Goal: Task Accomplishment & Management: Use online tool/utility

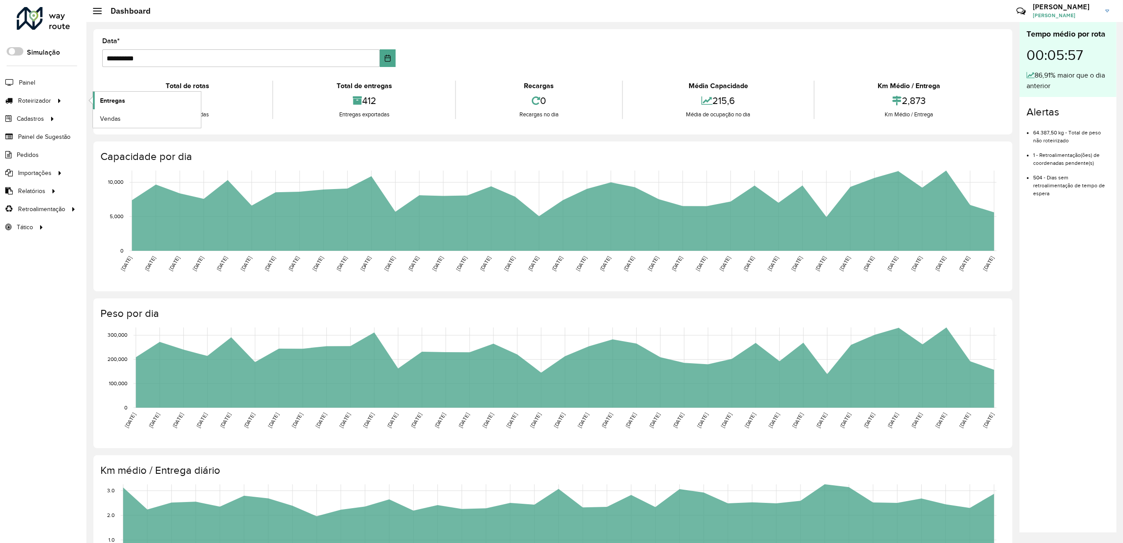
click at [116, 99] on span "Entregas" at bounding box center [112, 100] width 25 height 9
click at [115, 100] on span "Entregas" at bounding box center [112, 100] width 25 height 9
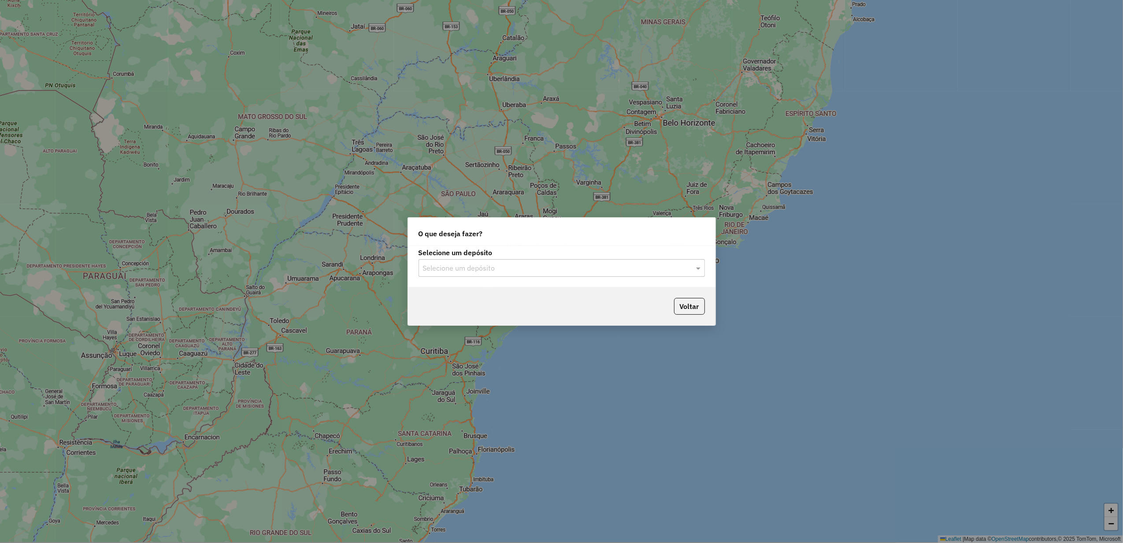
click at [520, 263] on input "text" at bounding box center [553, 268] width 260 height 11
click at [484, 293] on div "Império" at bounding box center [561, 293] width 285 height 15
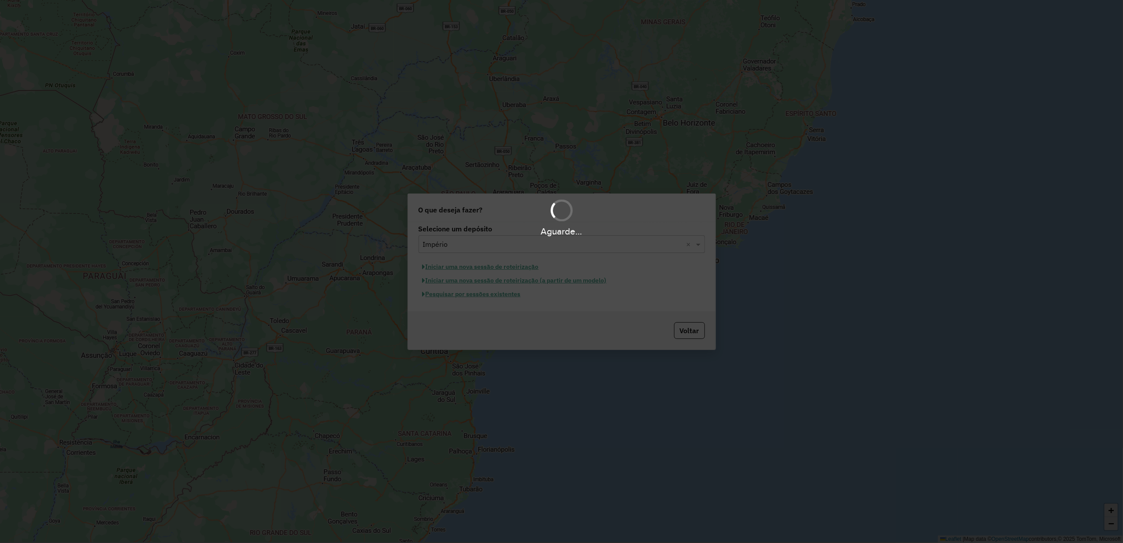
click at [506, 295] on div "Aguarde..." at bounding box center [561, 271] width 1123 height 543
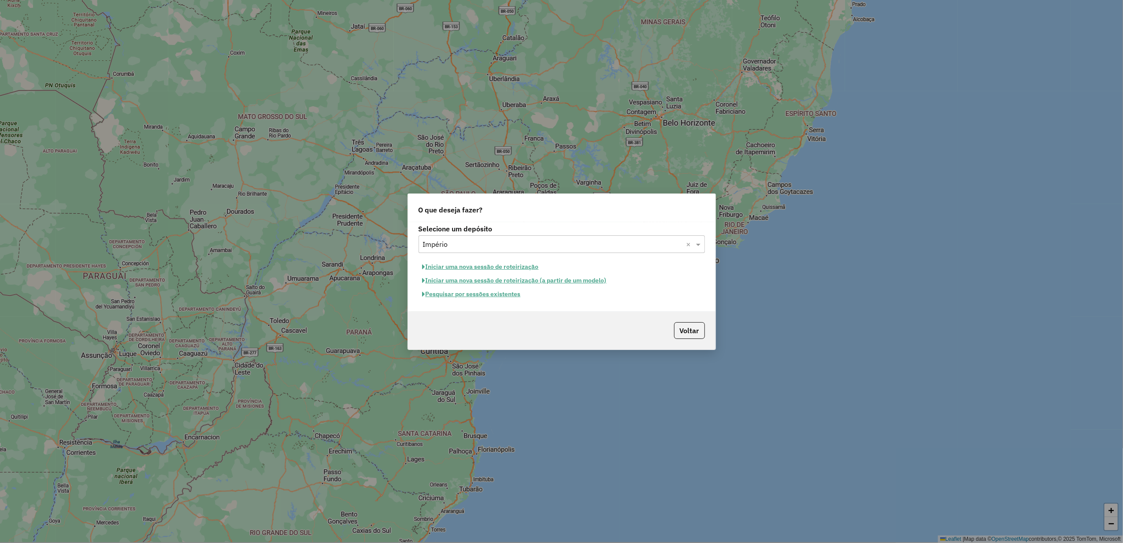
click at [495, 297] on button "Pesquisar por sessões existentes" at bounding box center [472, 294] width 106 height 14
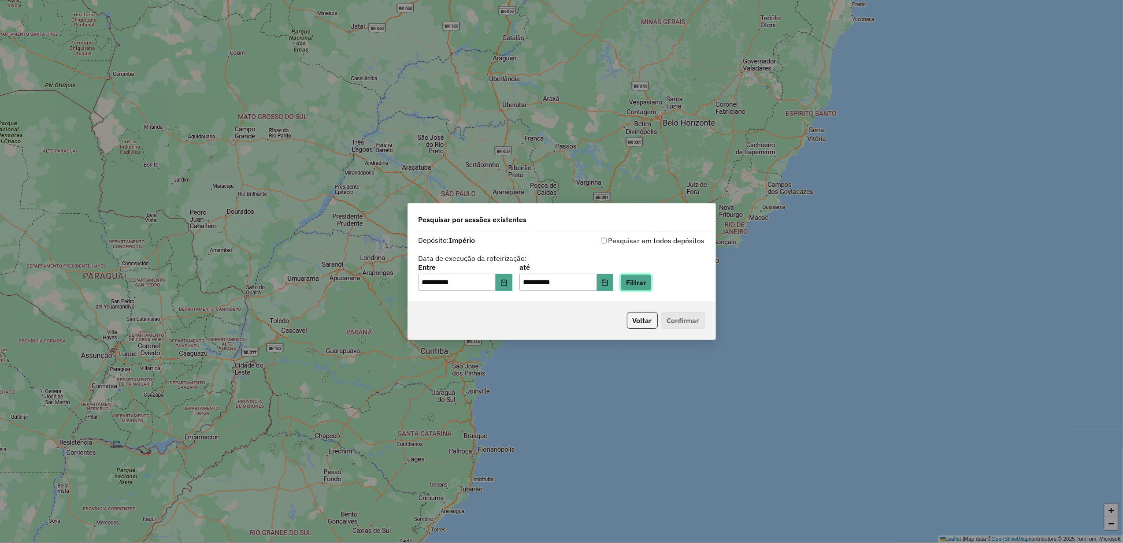
click at [649, 281] on button "Filtrar" at bounding box center [635, 282] width 31 height 17
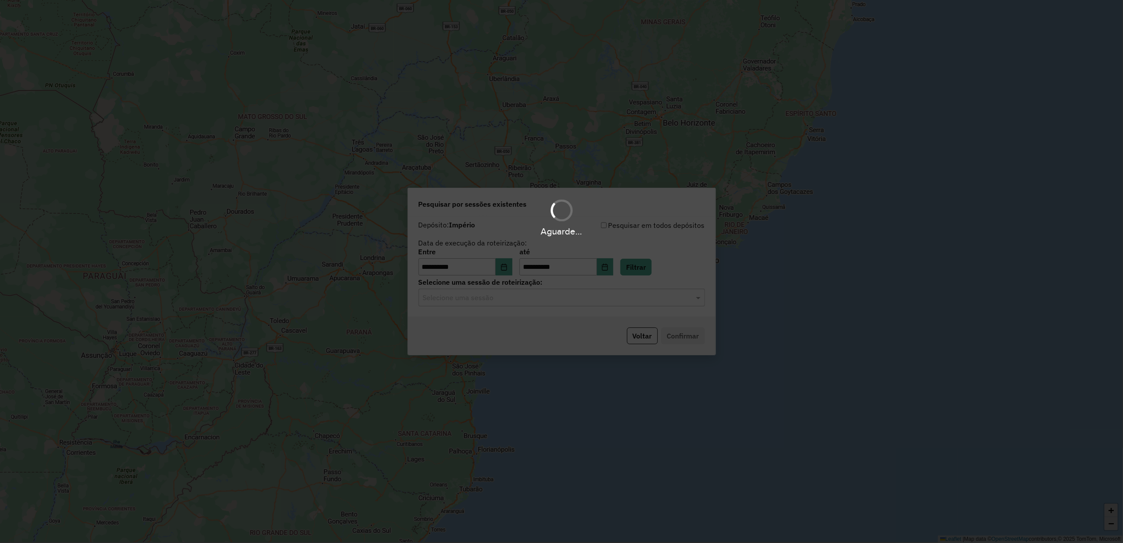
click at [509, 301] on div "Aguarde..." at bounding box center [561, 271] width 1123 height 543
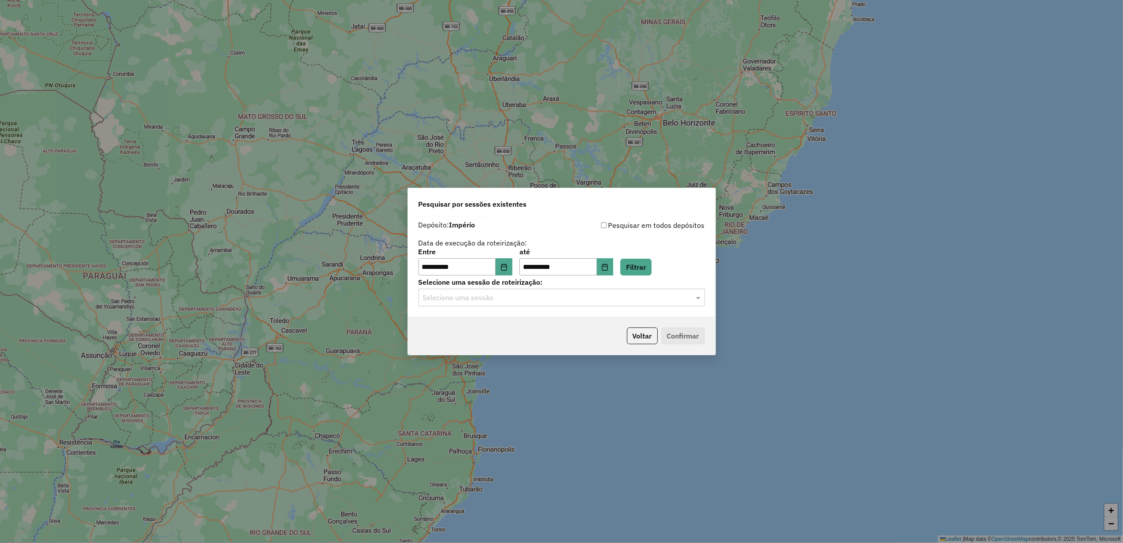
click at [519, 302] on input "text" at bounding box center [553, 298] width 260 height 11
click at [516, 318] on div "977952 - 12/08/2025 17:51" at bounding box center [561, 323] width 285 height 15
click at [694, 335] on button "Confirmar" at bounding box center [683, 335] width 44 height 17
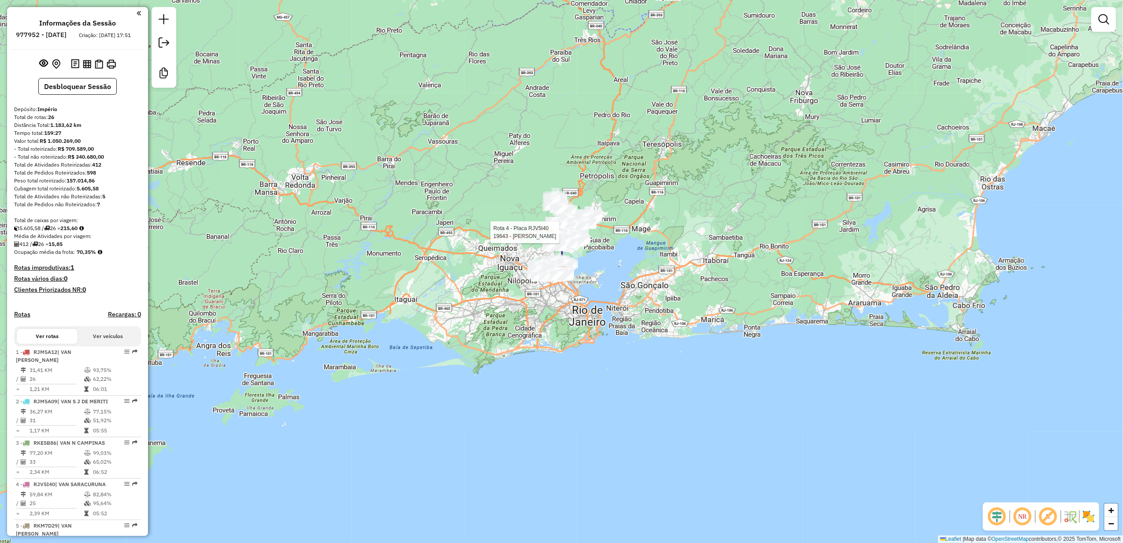
select select "**********"
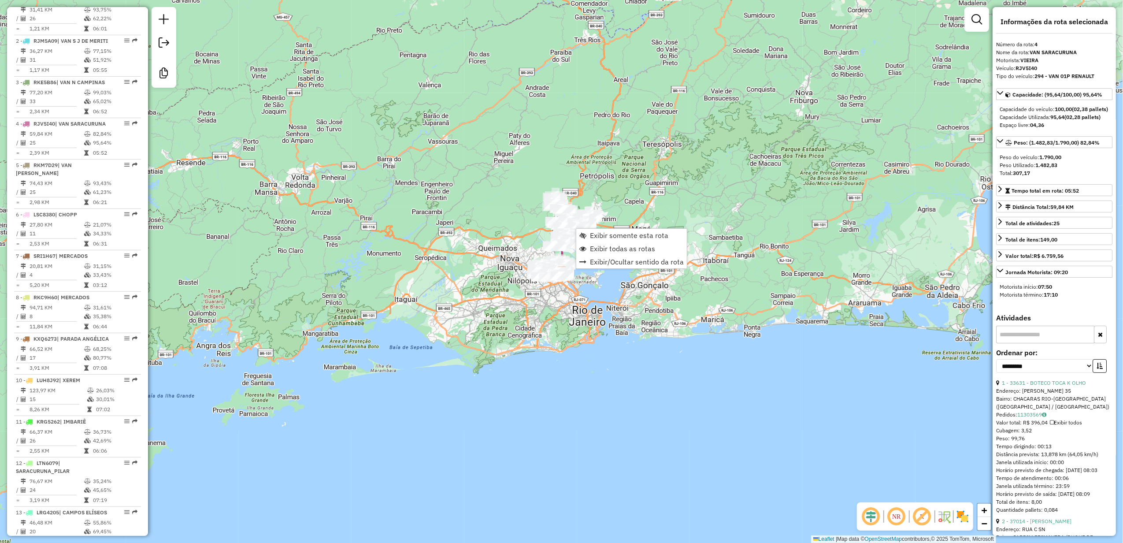
scroll to position [480, 0]
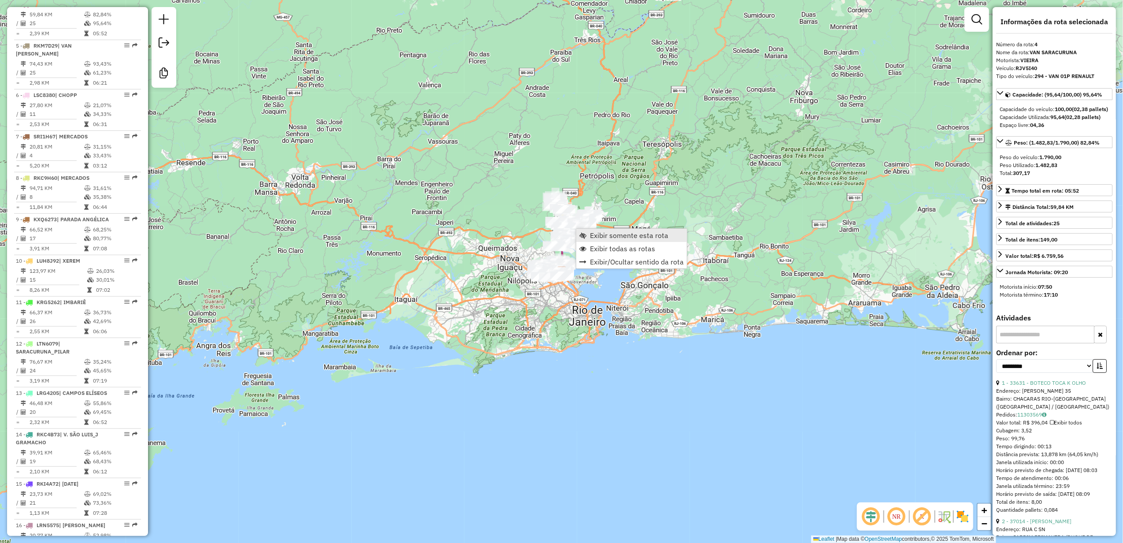
click at [586, 235] on span "Exibir somente esta rota" at bounding box center [582, 235] width 7 height 7
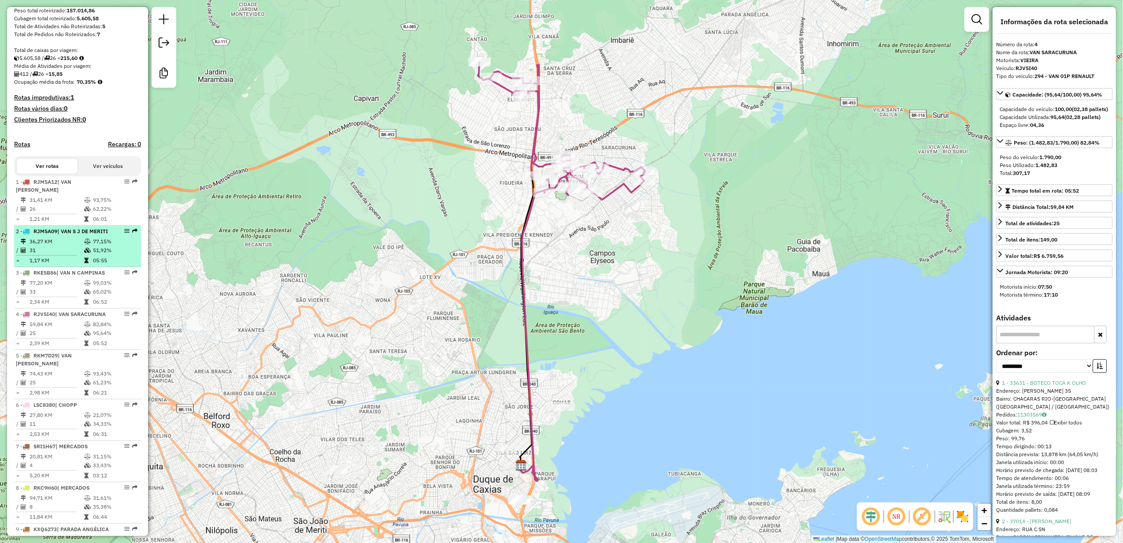
scroll to position [176, 0]
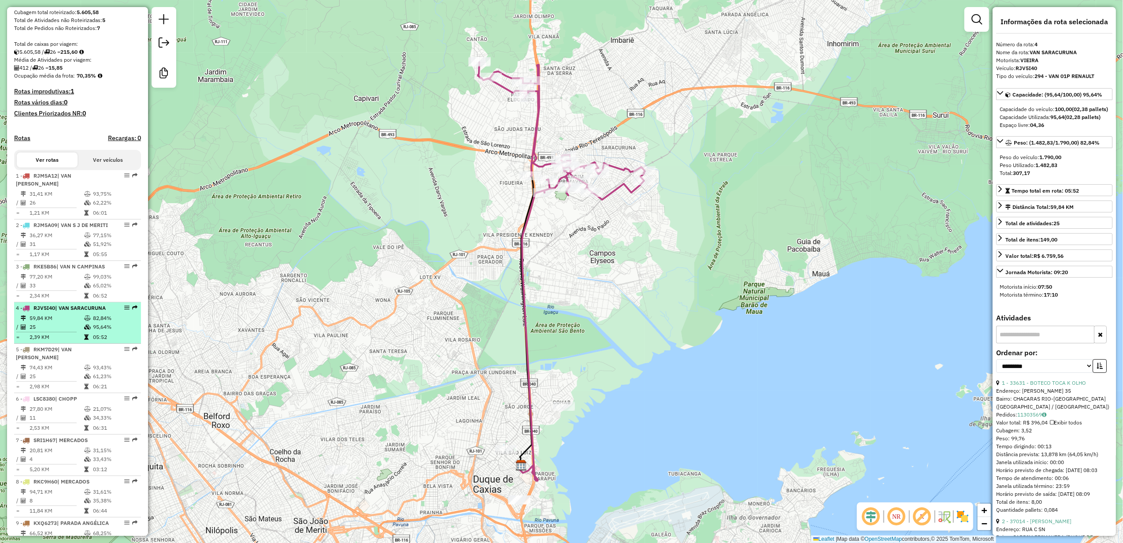
click at [78, 323] on td "59,84 KM" at bounding box center [56, 318] width 55 height 9
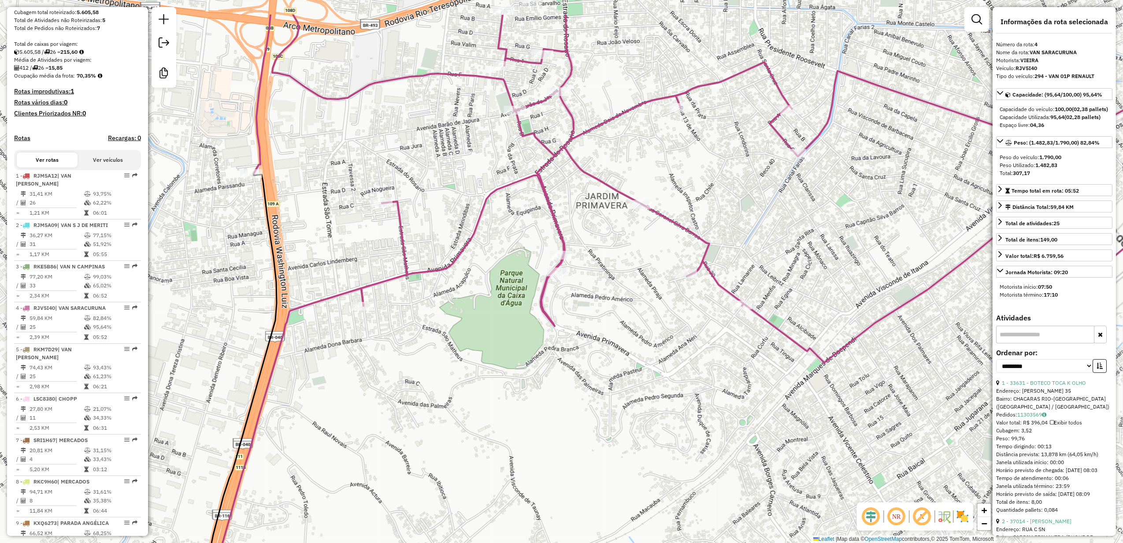
drag, startPoint x: 520, startPoint y: 148, endPoint x: 502, endPoint y: 219, distance: 73.1
click at [499, 219] on div "Janela de atendimento Grade de atendimento Capacidade Transportadoras Veículos …" at bounding box center [561, 271] width 1123 height 543
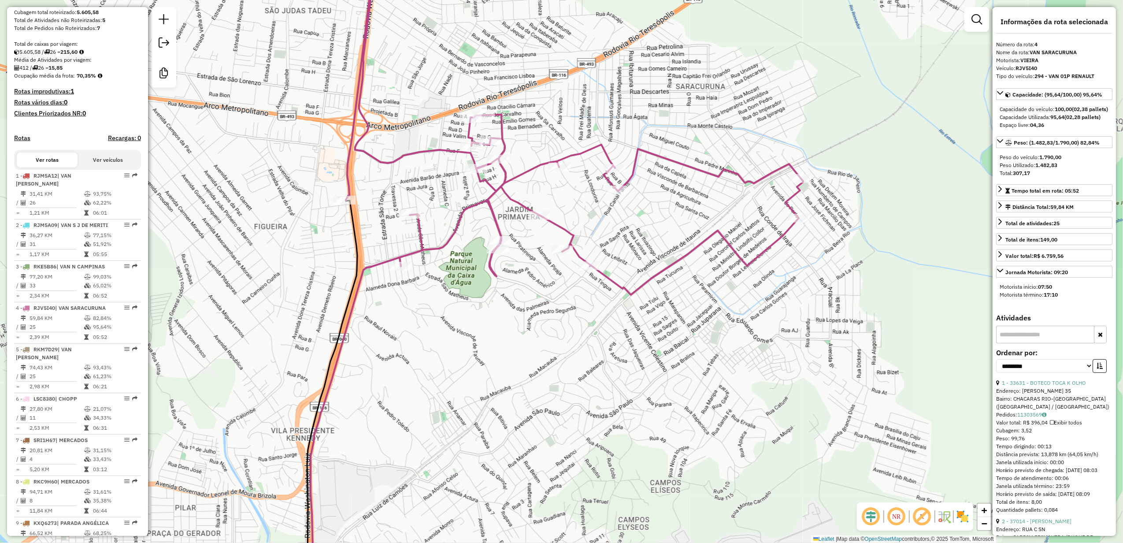
drag, startPoint x: 763, startPoint y: 277, endPoint x: 687, endPoint y: 281, distance: 75.9
click at [687, 281] on div "Janela de atendimento Grade de atendimento Capacidade Transportadoras Veículos …" at bounding box center [561, 271] width 1123 height 543
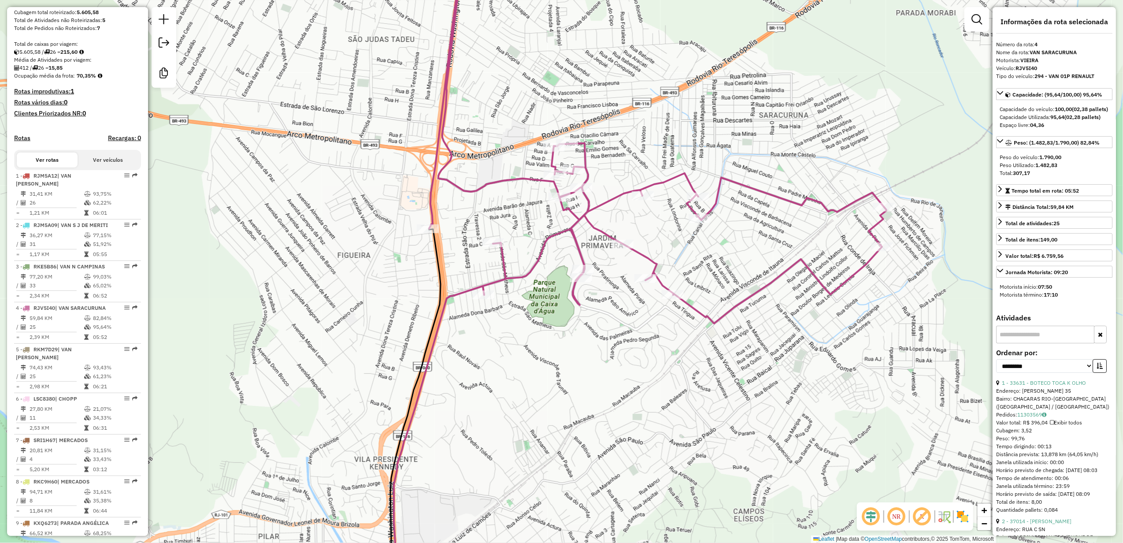
drag, startPoint x: 670, startPoint y: 301, endPoint x: 764, endPoint y: 332, distance: 98.8
click at [764, 332] on div "Janela de atendimento Grade de atendimento Capacidade Transportadoras Veículos …" at bounding box center [561, 271] width 1123 height 543
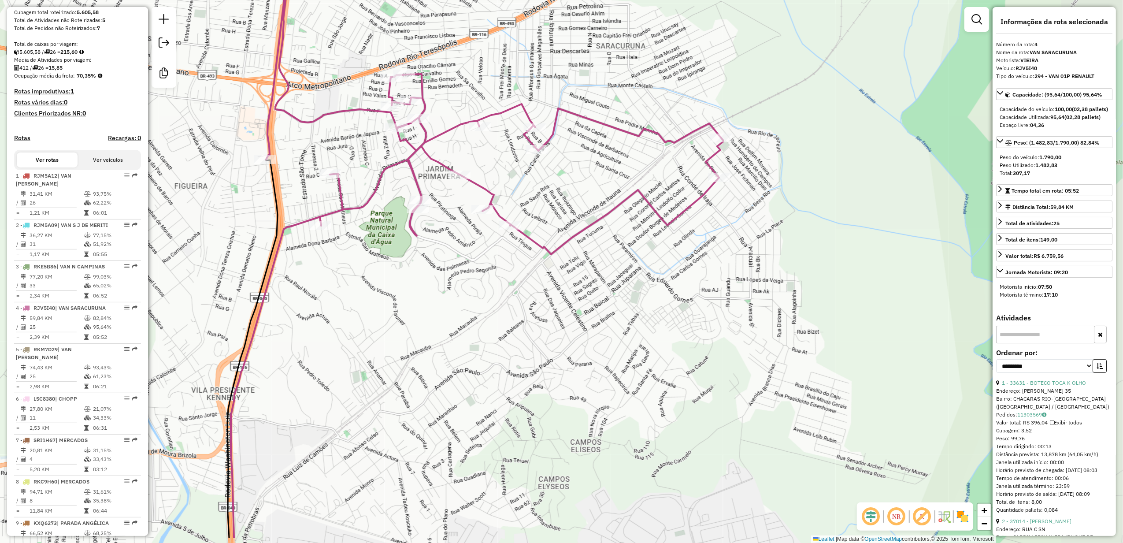
drag, startPoint x: 731, startPoint y: 239, endPoint x: 559, endPoint y: 179, distance: 181.6
click at [559, 179] on div "Janela de atendimento Grade de atendimento Capacidade Transportadoras Veículos …" at bounding box center [561, 271] width 1123 height 543
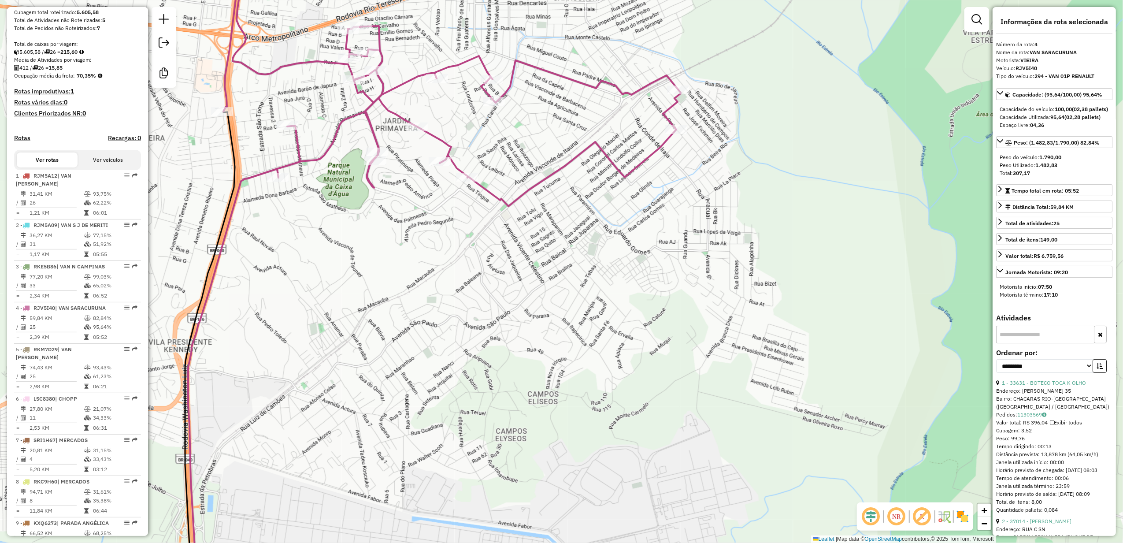
drag, startPoint x: 654, startPoint y: 231, endPoint x: 471, endPoint y: 93, distance: 229.6
click at [573, 256] on div "Janela de atendimento Grade de atendimento Capacidade Transportadoras Veículos …" at bounding box center [561, 271] width 1123 height 543
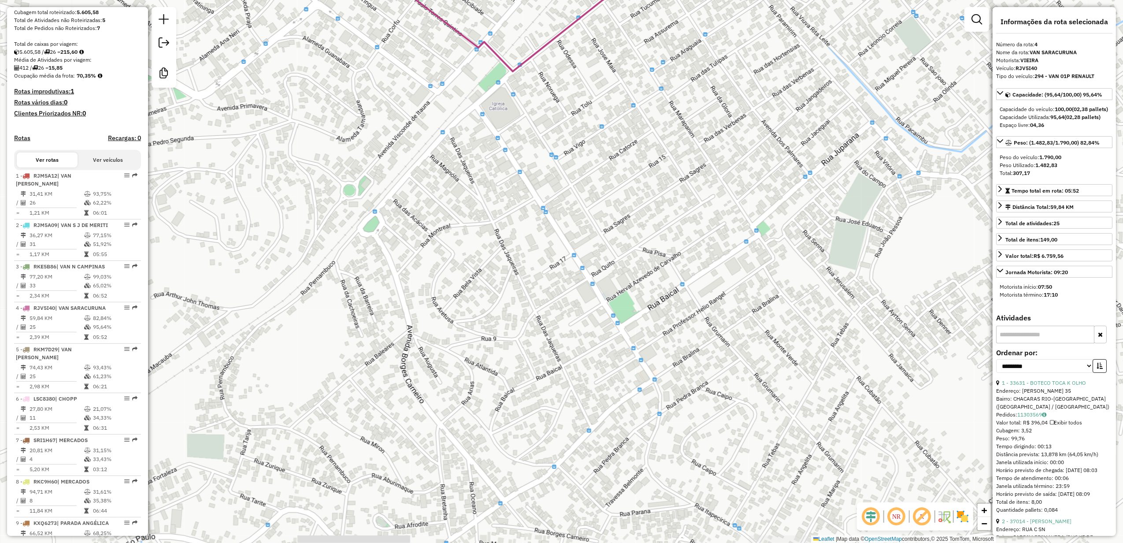
drag, startPoint x: 531, startPoint y: 311, endPoint x: 632, endPoint y: 194, distance: 154.4
click at [630, 194] on div "Janela de atendimento Grade de atendimento Capacidade Transportadoras Veículos …" at bounding box center [561, 271] width 1123 height 543
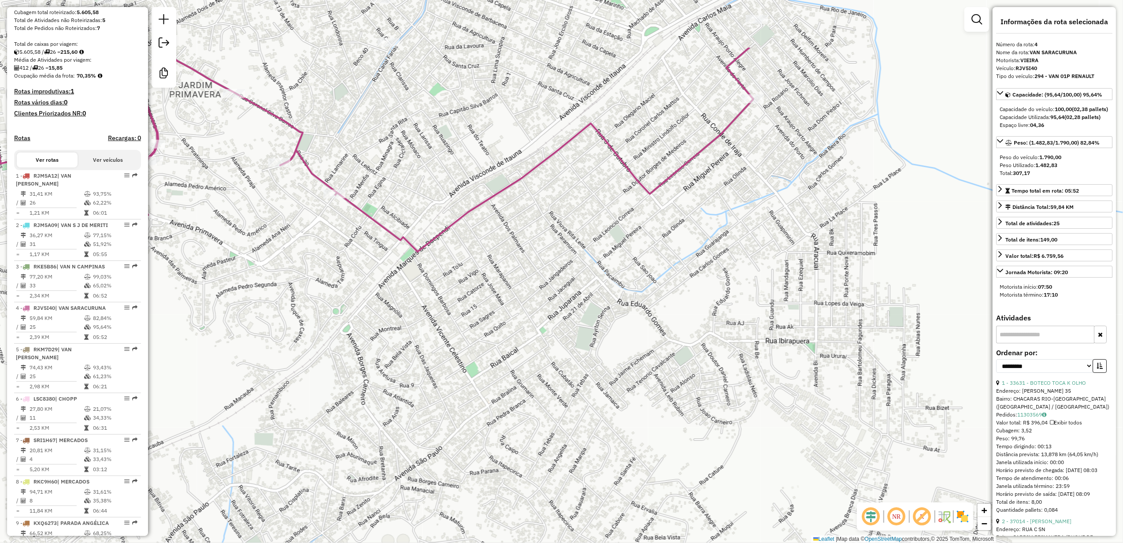
drag, startPoint x: 639, startPoint y: 235, endPoint x: 492, endPoint y: 335, distance: 177.7
click at [492, 335] on div "Janela de atendimento Grade de atendimento Capacidade Transportadoras Veículos …" at bounding box center [561, 271] width 1123 height 543
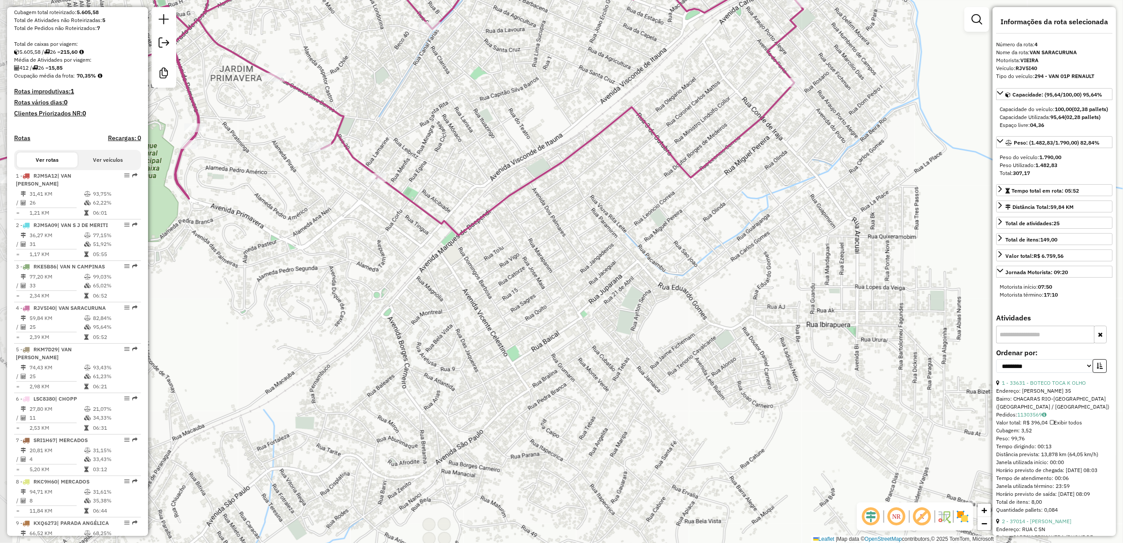
drag, startPoint x: 497, startPoint y: 293, endPoint x: 521, endPoint y: 282, distance: 25.6
click at [521, 282] on div "Janela de atendimento Grade de atendimento Capacidade Transportadoras Veículos …" at bounding box center [561, 271] width 1123 height 543
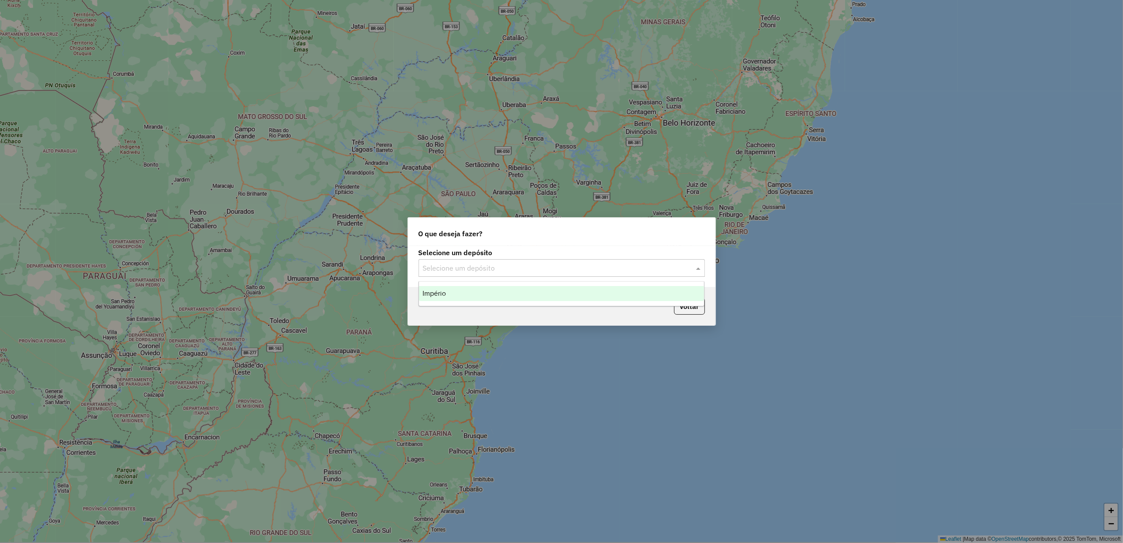
click at [436, 263] on input "text" at bounding box center [553, 268] width 260 height 11
click at [446, 293] on div "Império" at bounding box center [561, 293] width 285 height 15
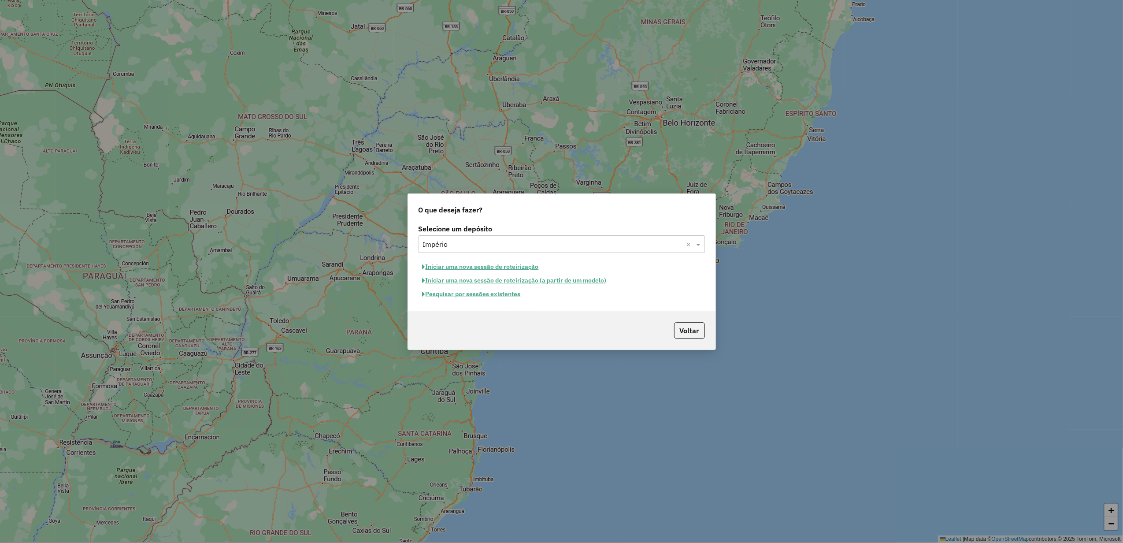
click at [483, 297] on button "Pesquisar por sessões existentes" at bounding box center [472, 294] width 106 height 14
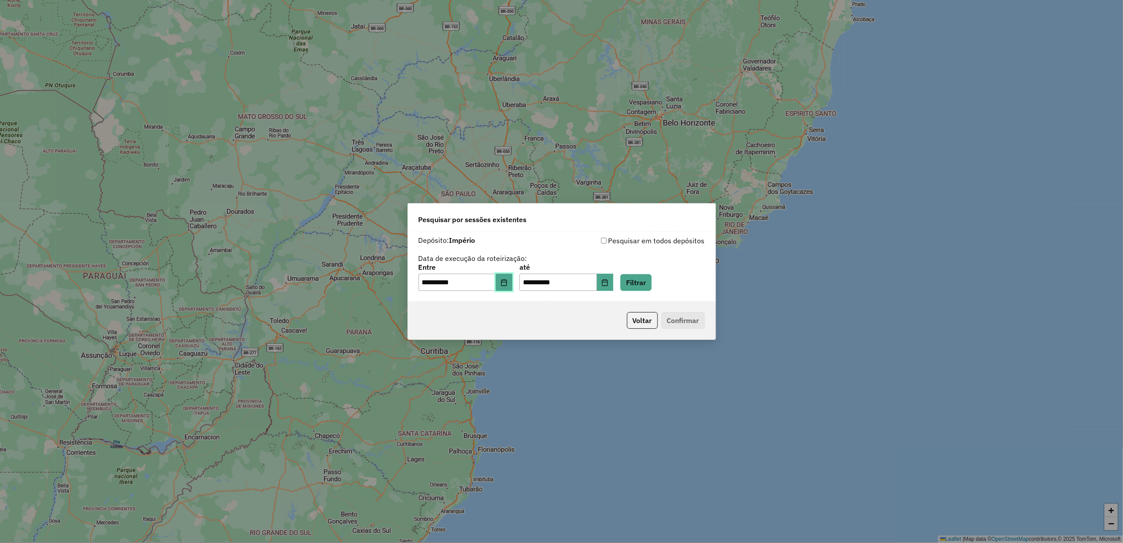
click at [509, 278] on button "Choose Date" at bounding box center [504, 283] width 17 height 18
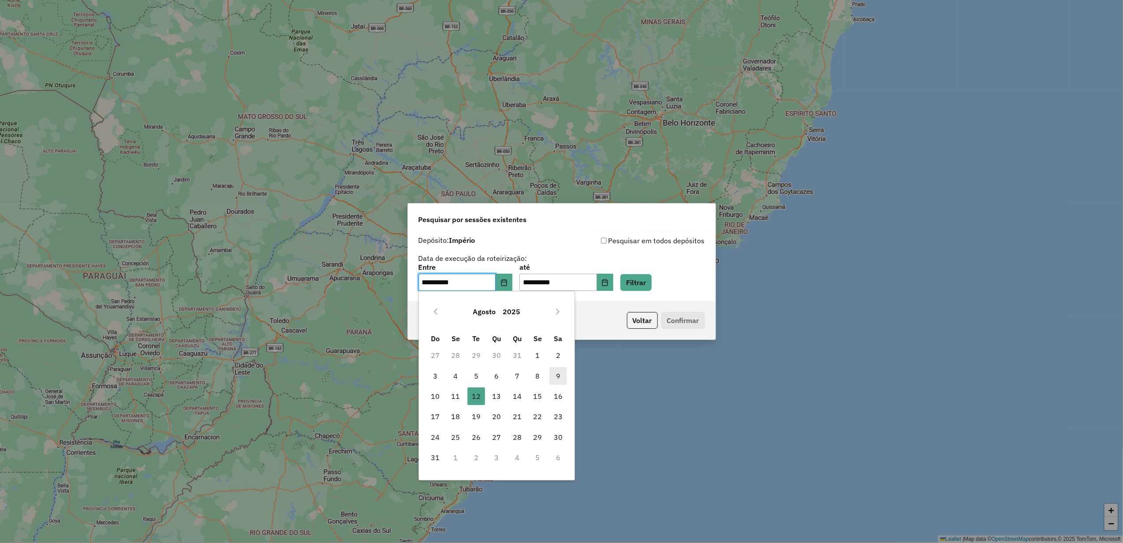
click at [557, 378] on span "9" at bounding box center [558, 376] width 18 height 18
type input "**********"
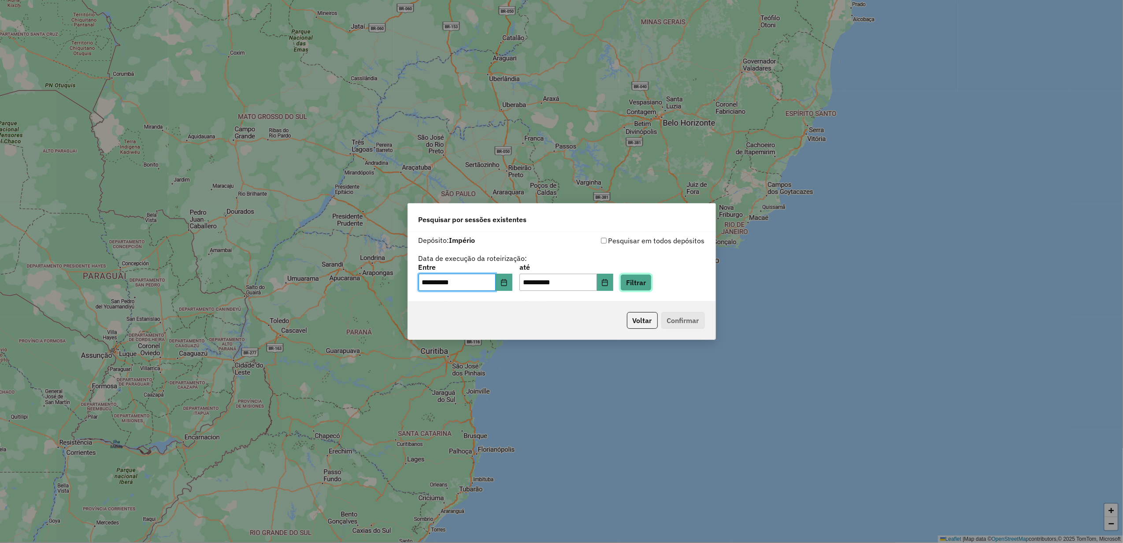
drag, startPoint x: 649, startPoint y: 283, endPoint x: 637, endPoint y: 286, distance: 12.4
click at [649, 282] on button "Filtrar" at bounding box center [635, 282] width 31 height 17
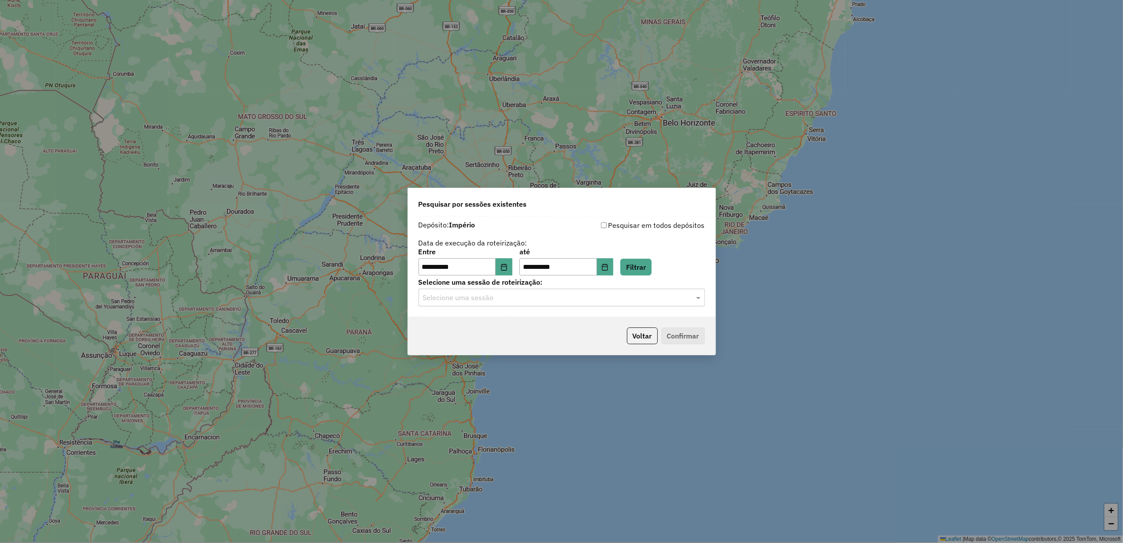
click at [479, 308] on div "**********" at bounding box center [562, 266] width 308 height 101
click at [484, 301] on input "text" at bounding box center [553, 298] width 260 height 11
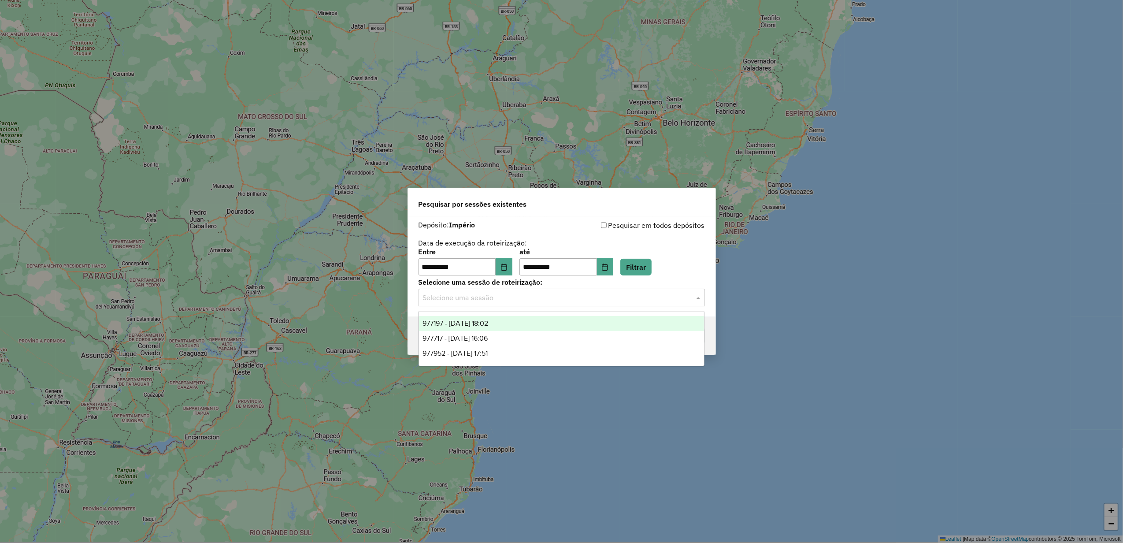
click at [476, 324] on span "977197 - 09/08/2025 18:02" at bounding box center [456, 322] width 66 height 7
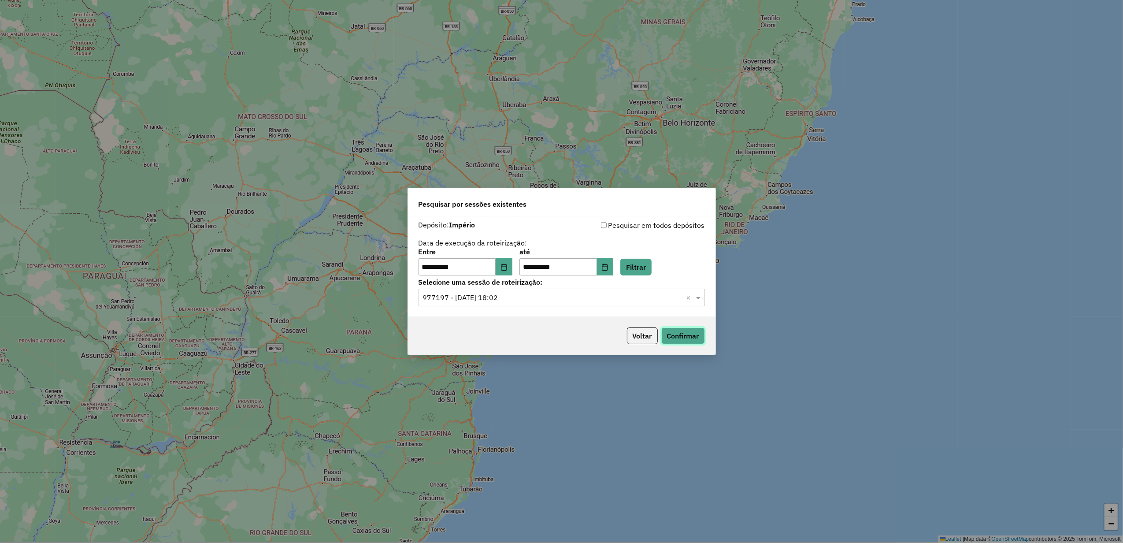
click at [683, 331] on button "Confirmar" at bounding box center [683, 335] width 44 height 17
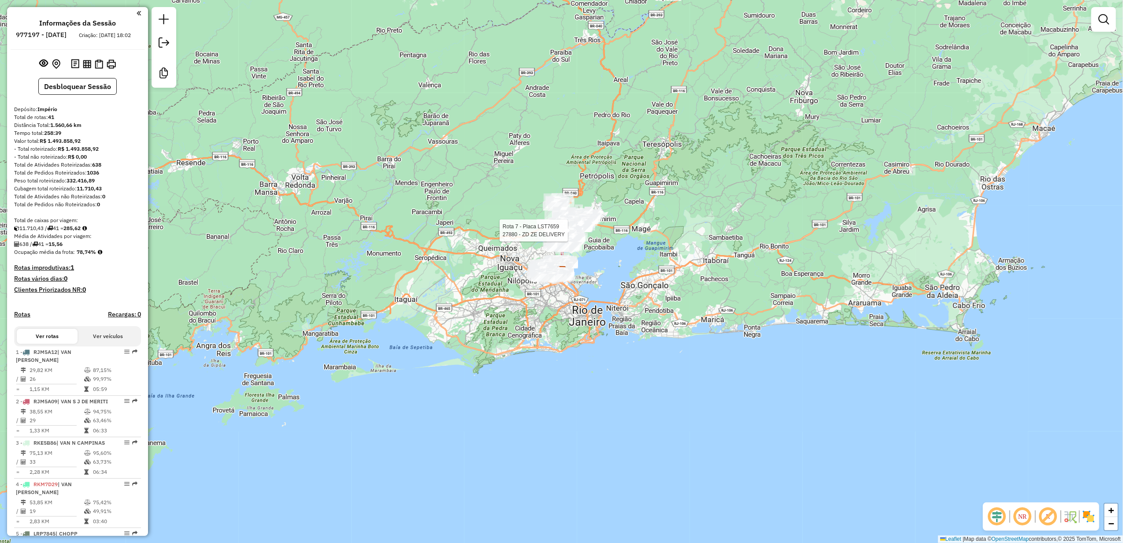
select select "**********"
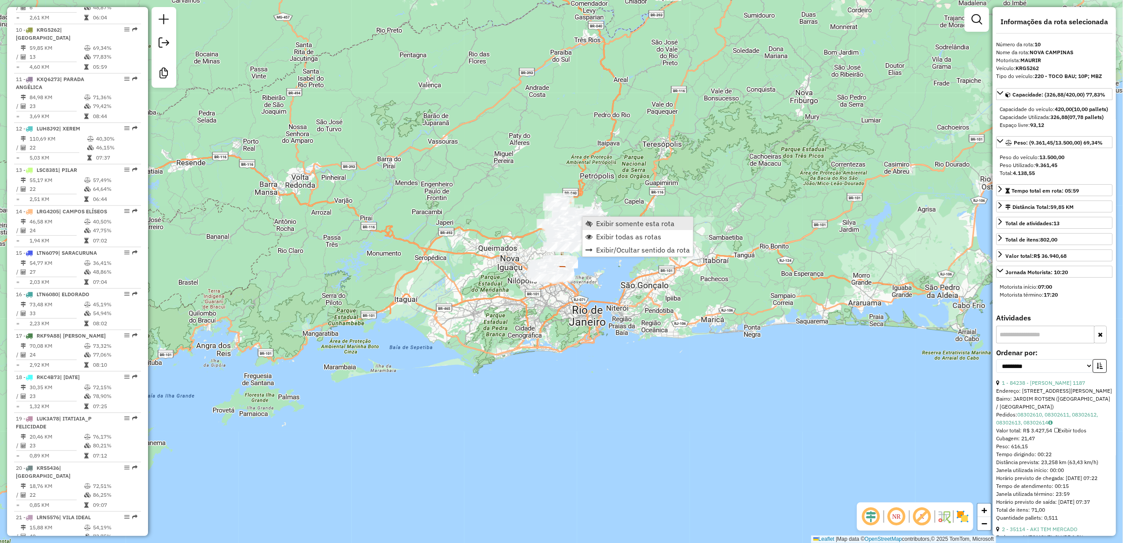
scroll to position [729, 0]
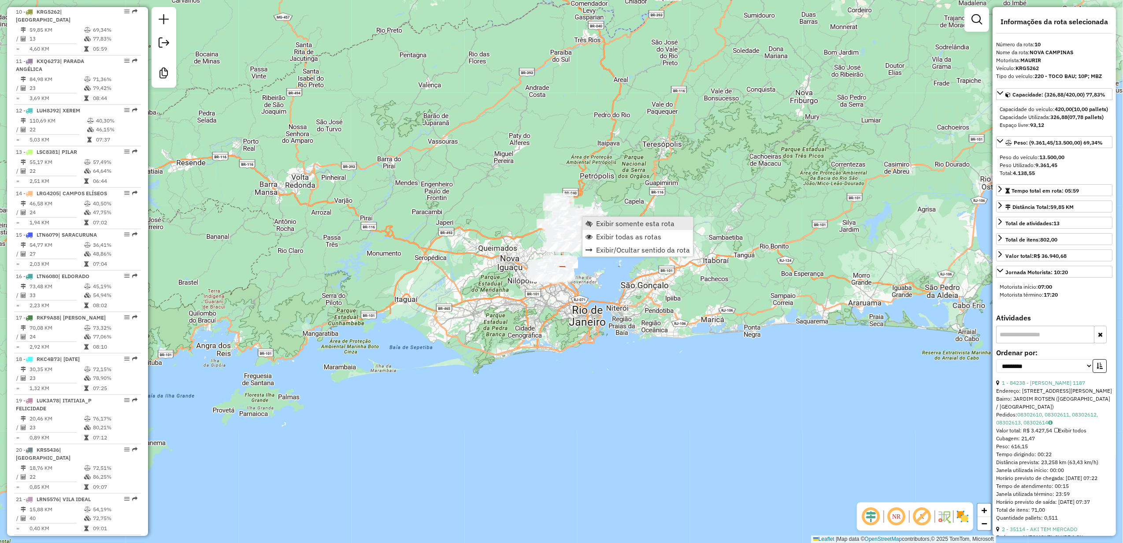
click at [600, 226] on span "Exibir somente esta rota" at bounding box center [635, 223] width 78 height 7
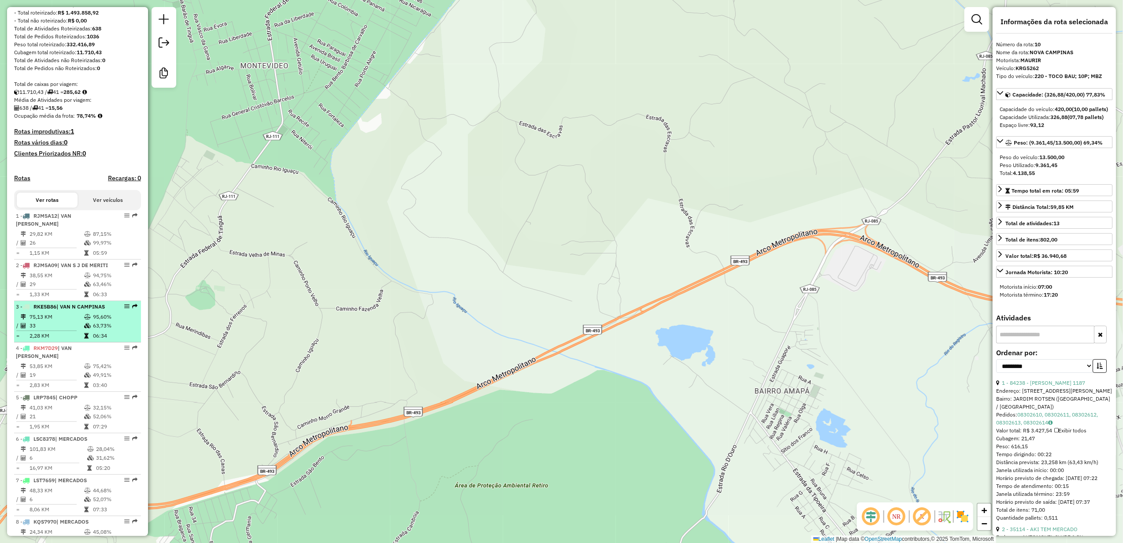
scroll to position [293, 0]
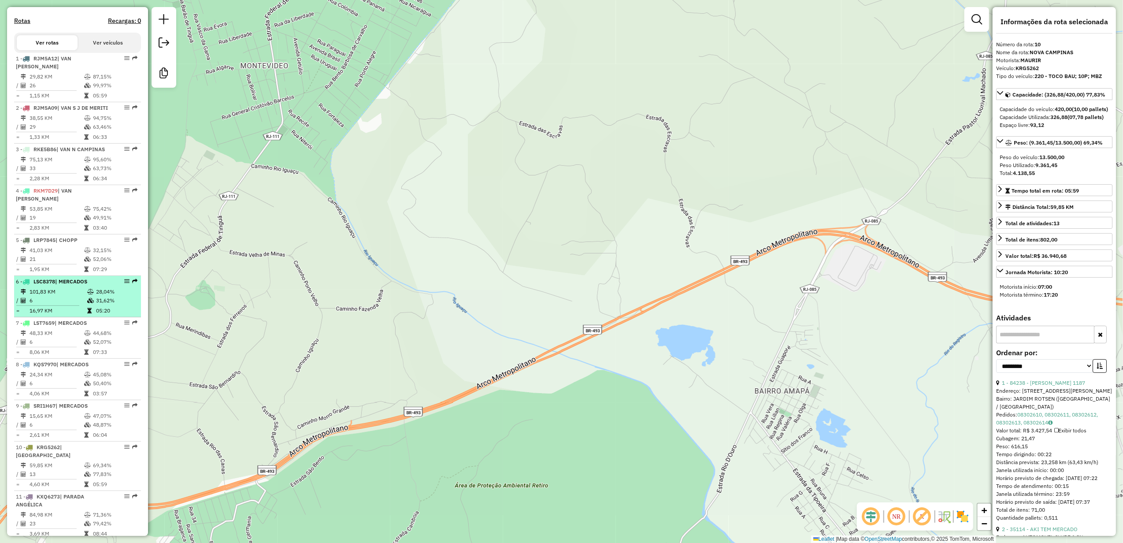
click at [66, 304] on td "6" at bounding box center [58, 300] width 58 height 9
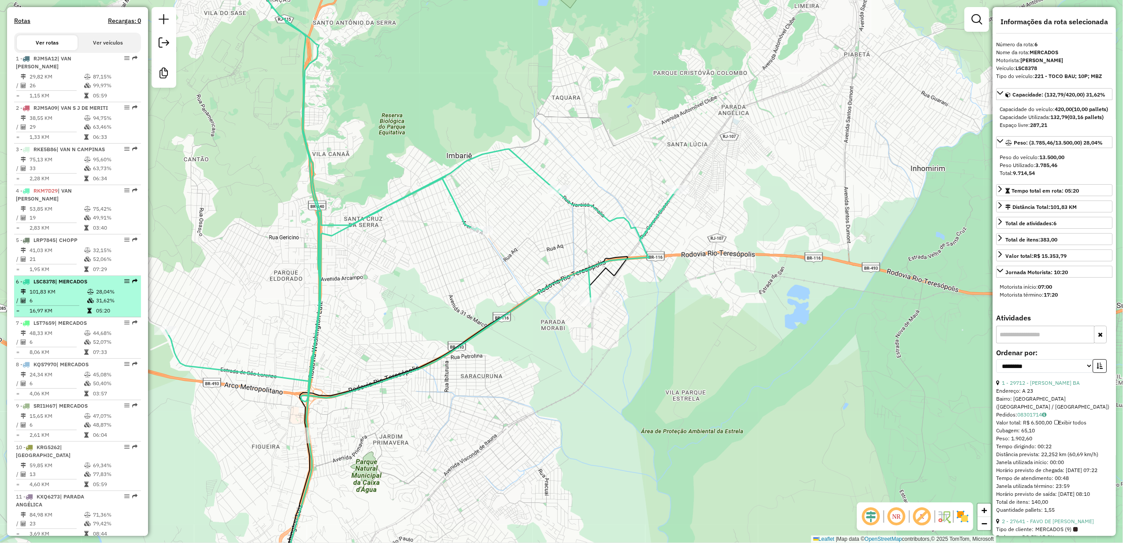
click at [62, 299] on td "6" at bounding box center [58, 300] width 58 height 9
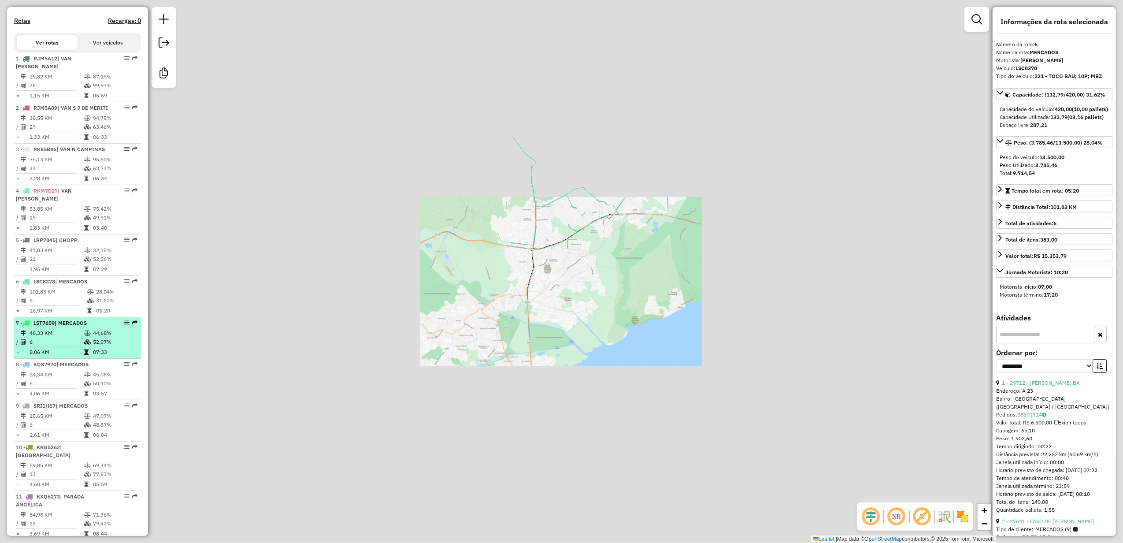
click at [62, 333] on td "48,33 KM" at bounding box center [56, 333] width 55 height 9
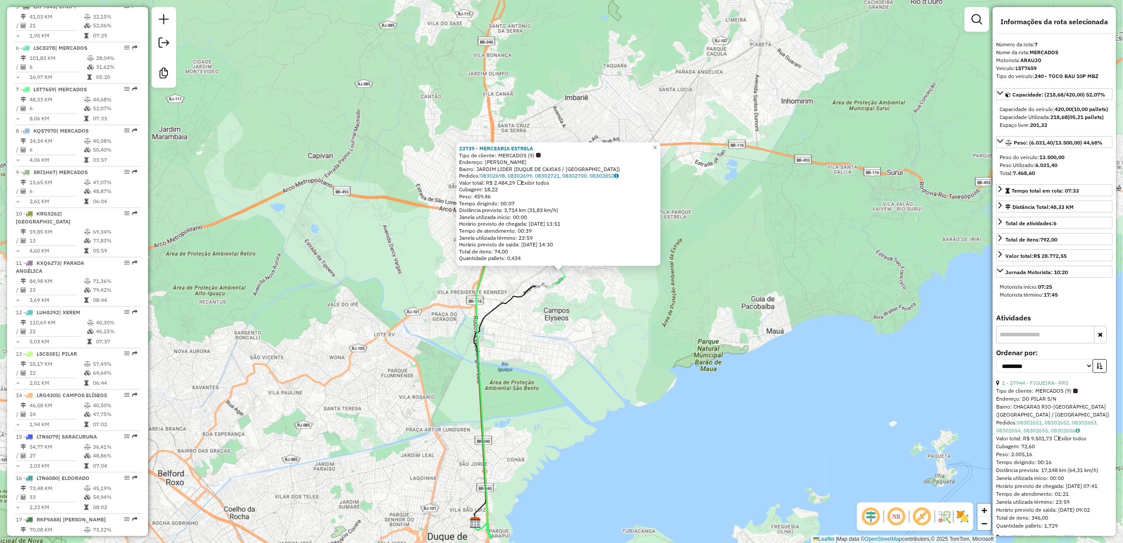
scroll to position [605, 0]
